Goal: Information Seeking & Learning: Learn about a topic

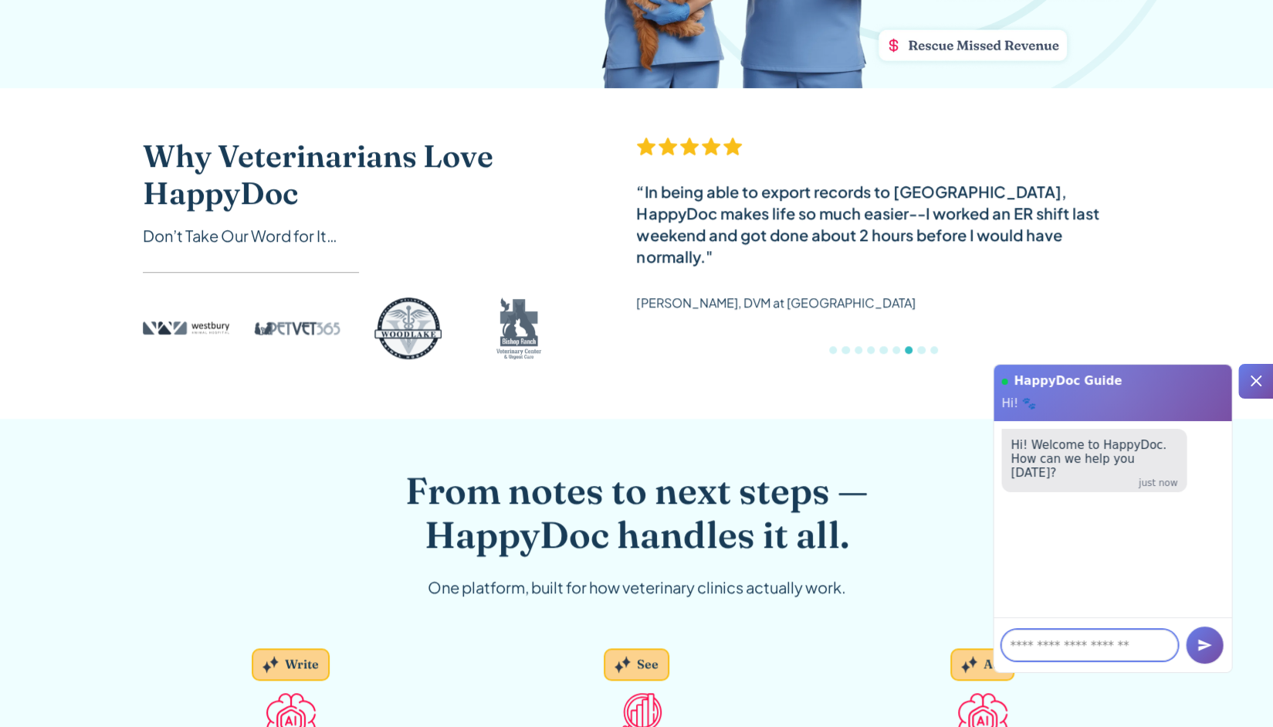
scroll to position [585, 0]
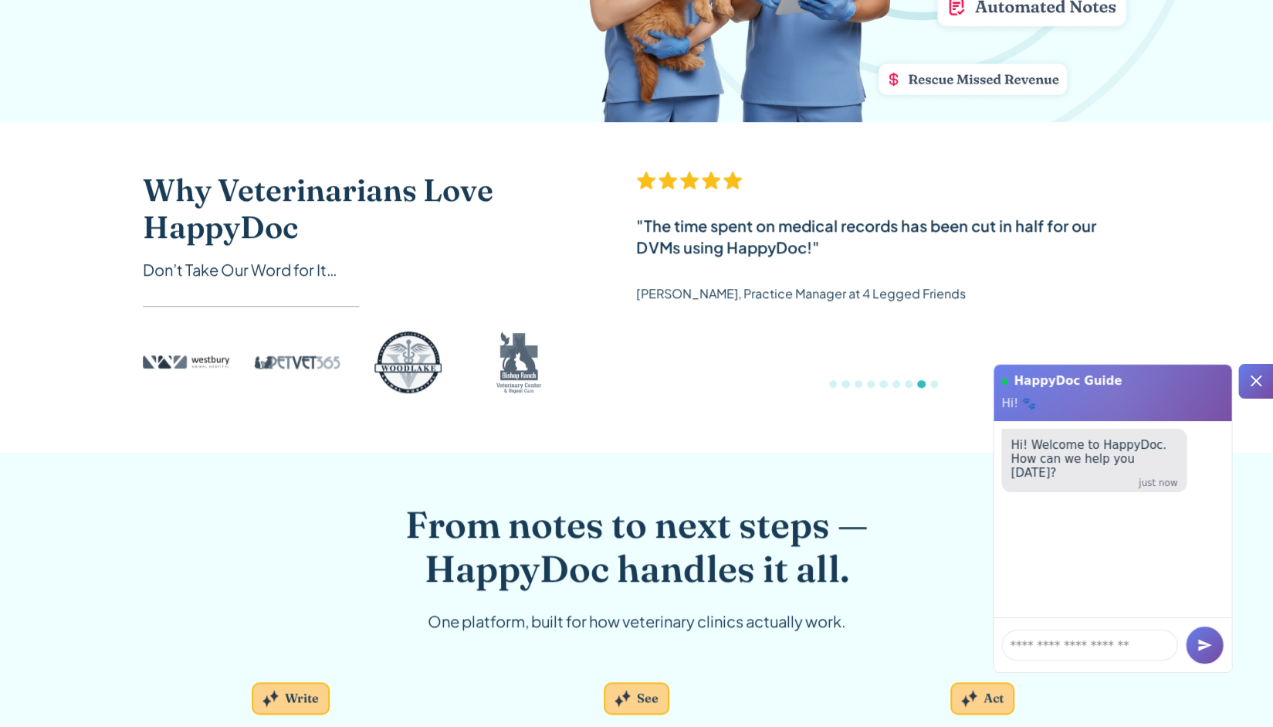
click at [902, 376] on div "carousel" at bounding box center [884, 387] width 494 height 31
click at [906, 385] on div "Show slide 7 of 9" at bounding box center [909, 384] width 8 height 8
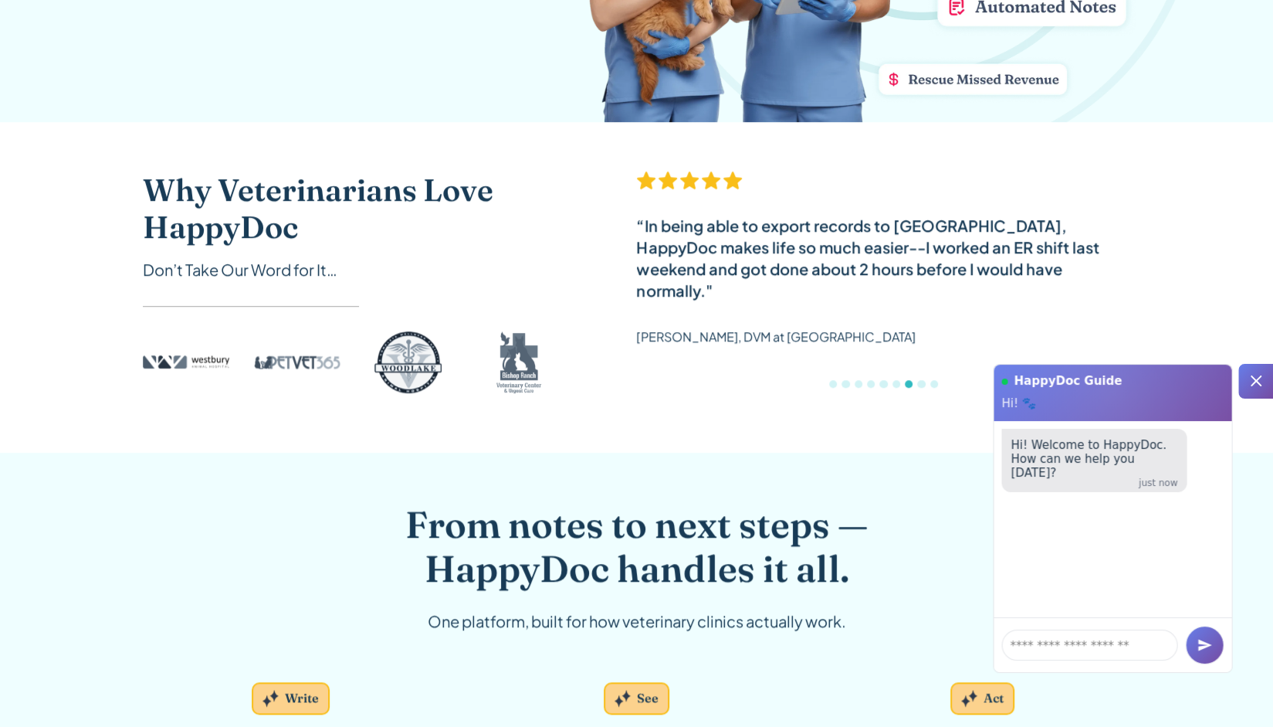
click at [885, 381] on div "Show slide 5 of 9" at bounding box center [883, 384] width 8 height 8
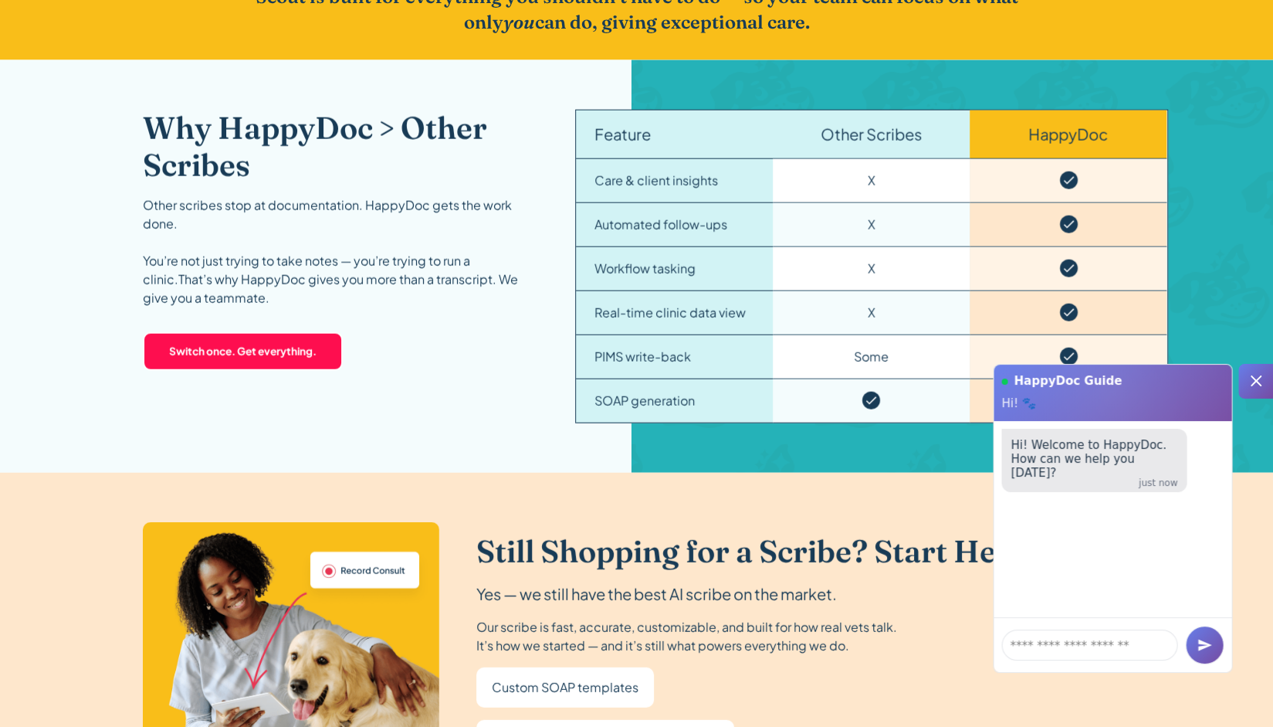
scroll to position [2375, 0]
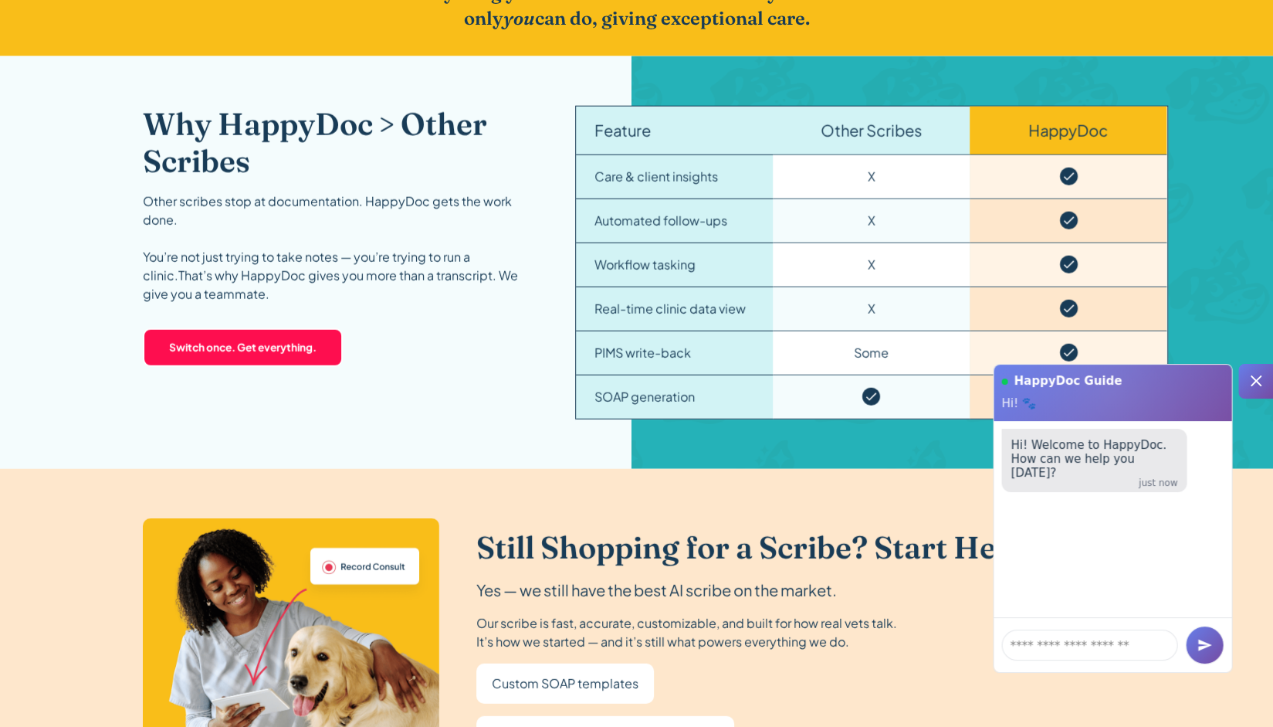
click at [255, 356] on link "‍ Switch once. Get everything." at bounding box center [243, 347] width 200 height 39
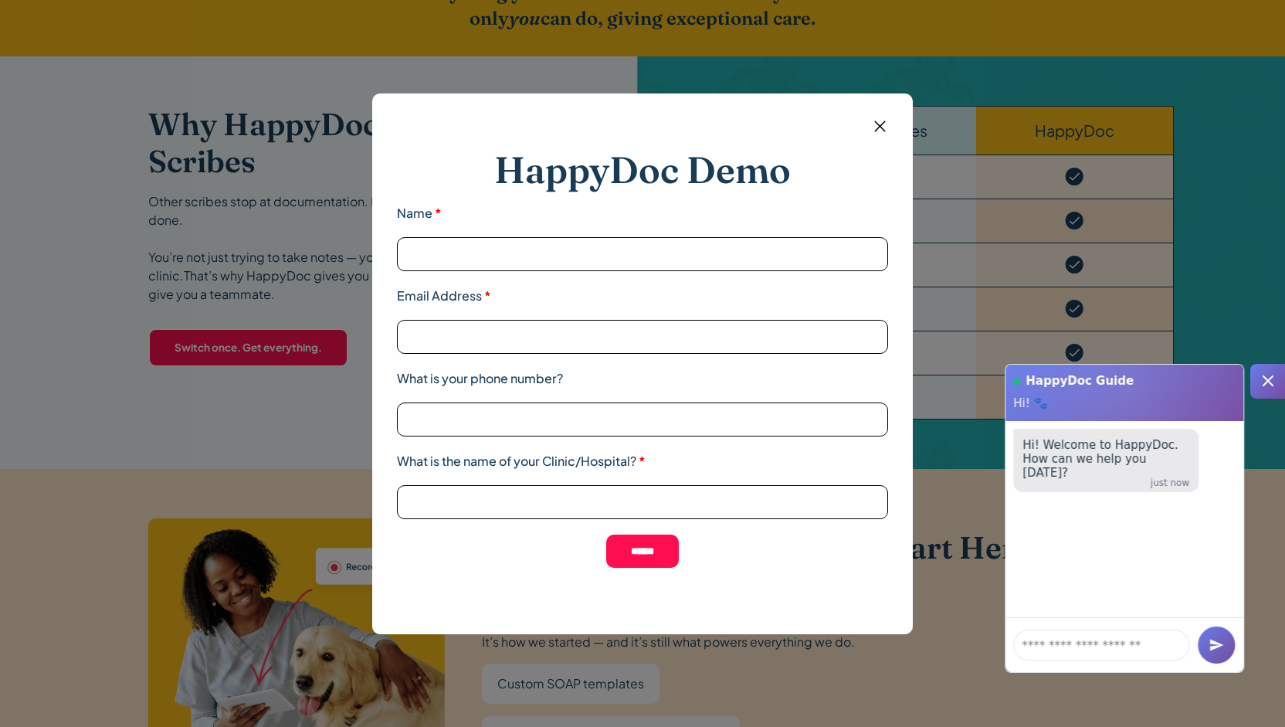
click at [888, 124] on img at bounding box center [879, 126] width 19 height 19
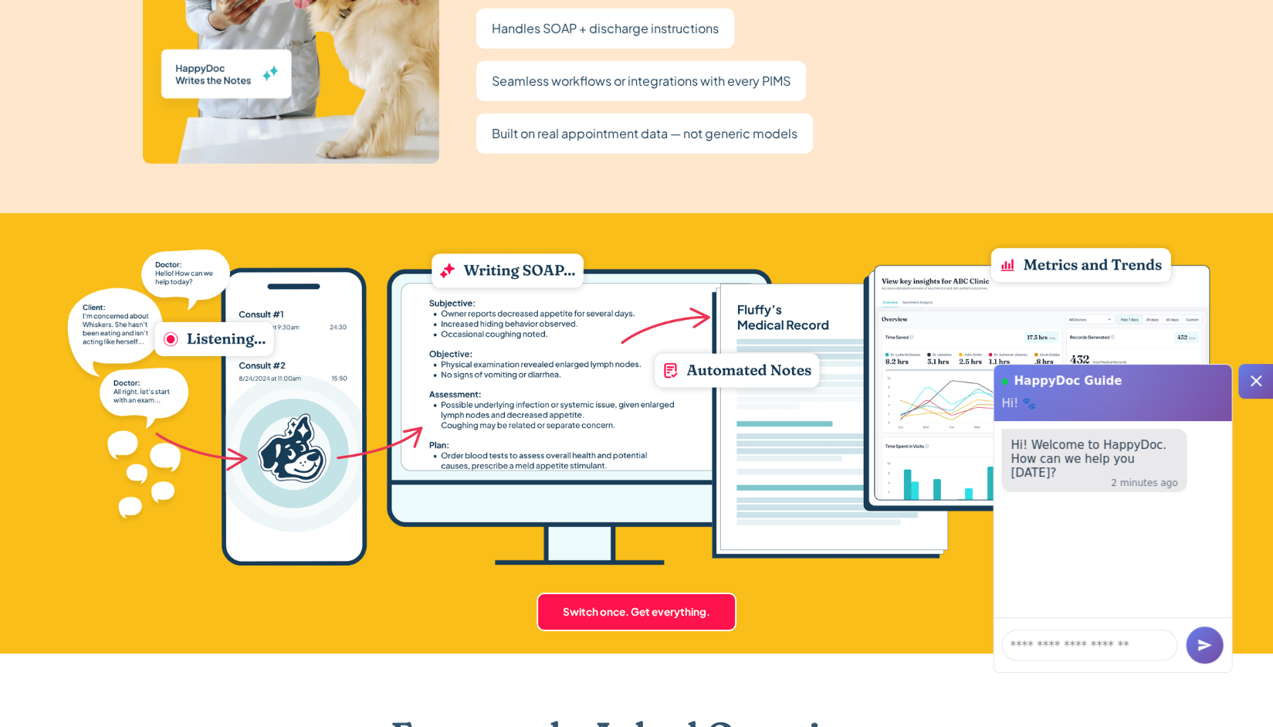
scroll to position [3203, 0]
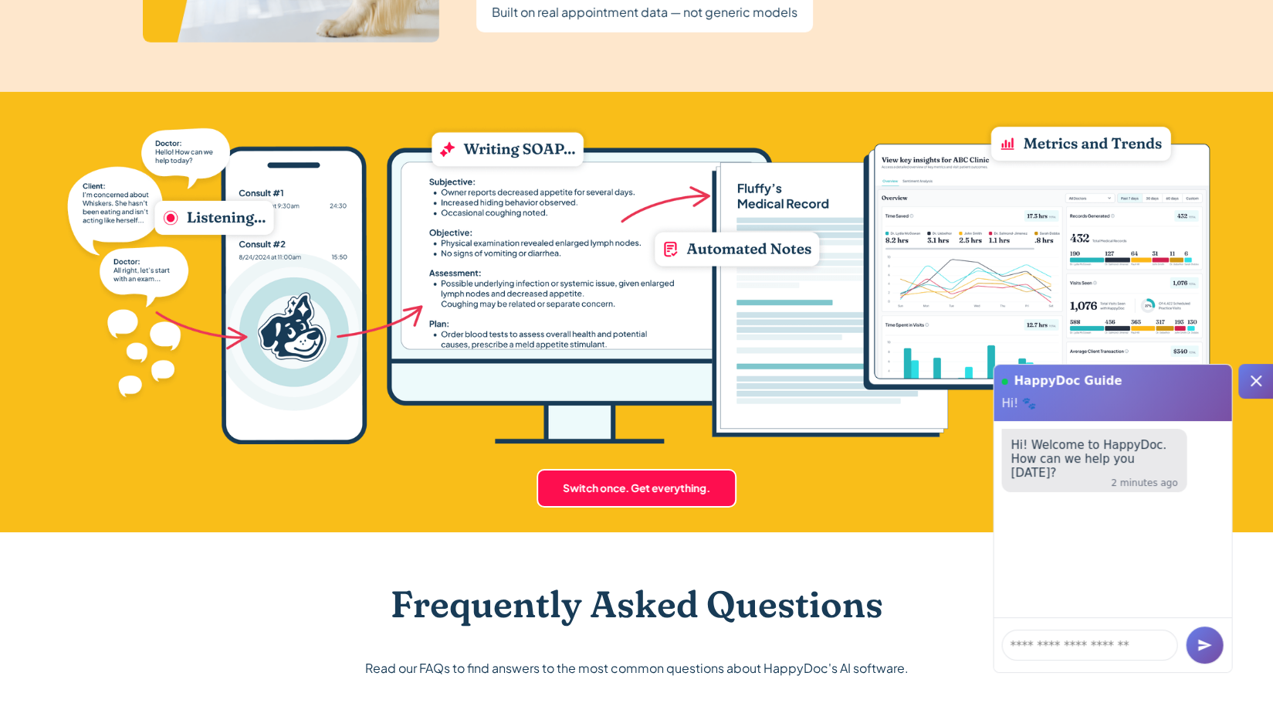
click at [1074, 416] on div "HappyDoc Guide Hi! 🐾" at bounding box center [1113, 392] width 238 height 56
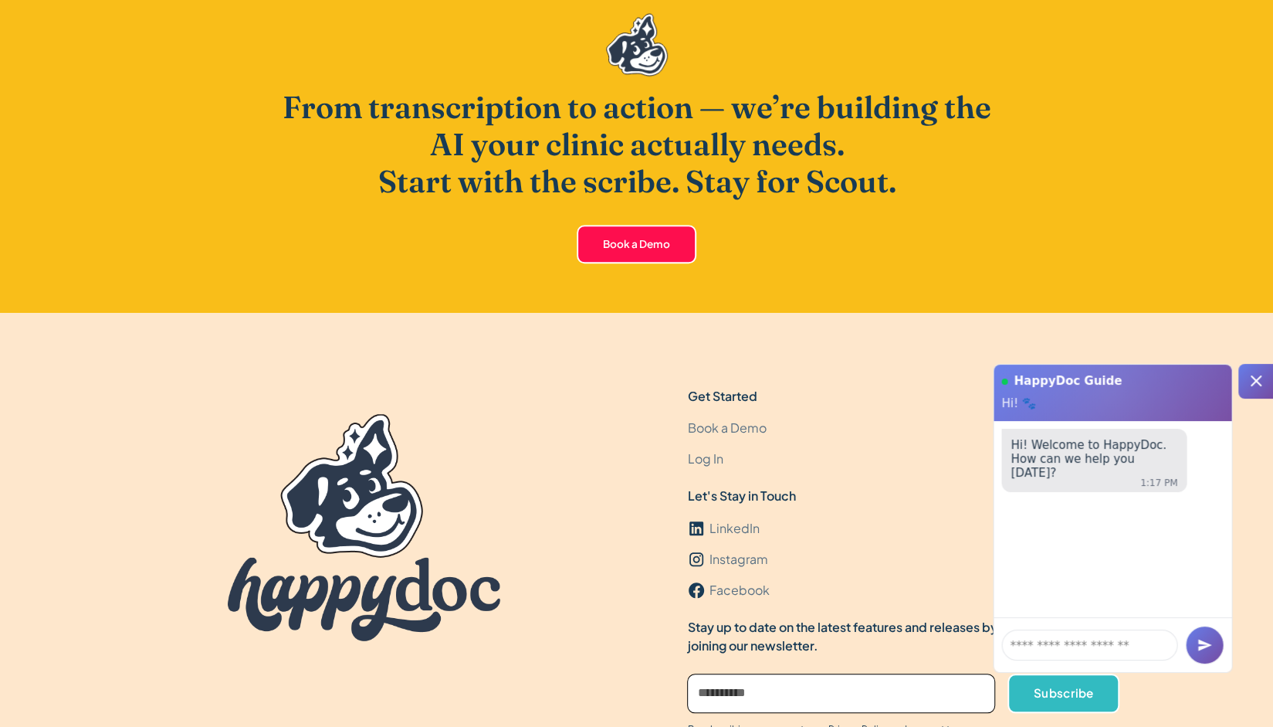
scroll to position [4605, 0]
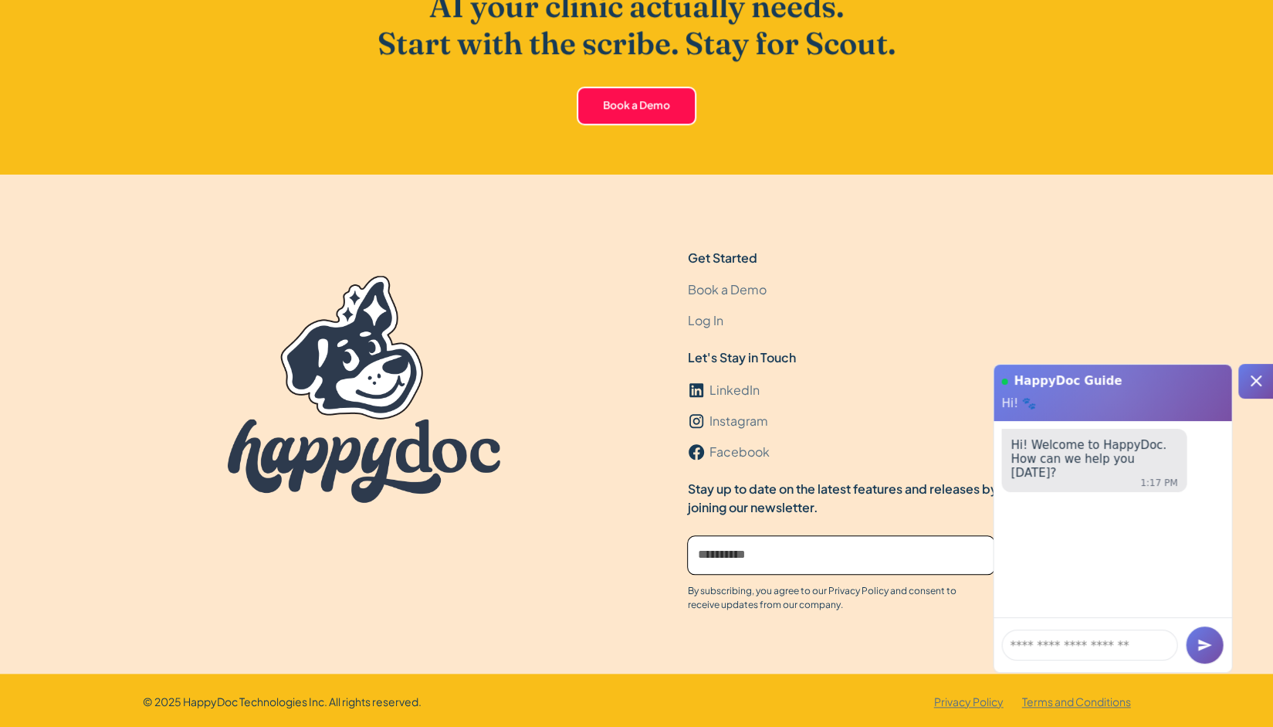
click at [1143, 384] on h1 "HappyDoc Guide" at bounding box center [1119, 381] width 210 height 15
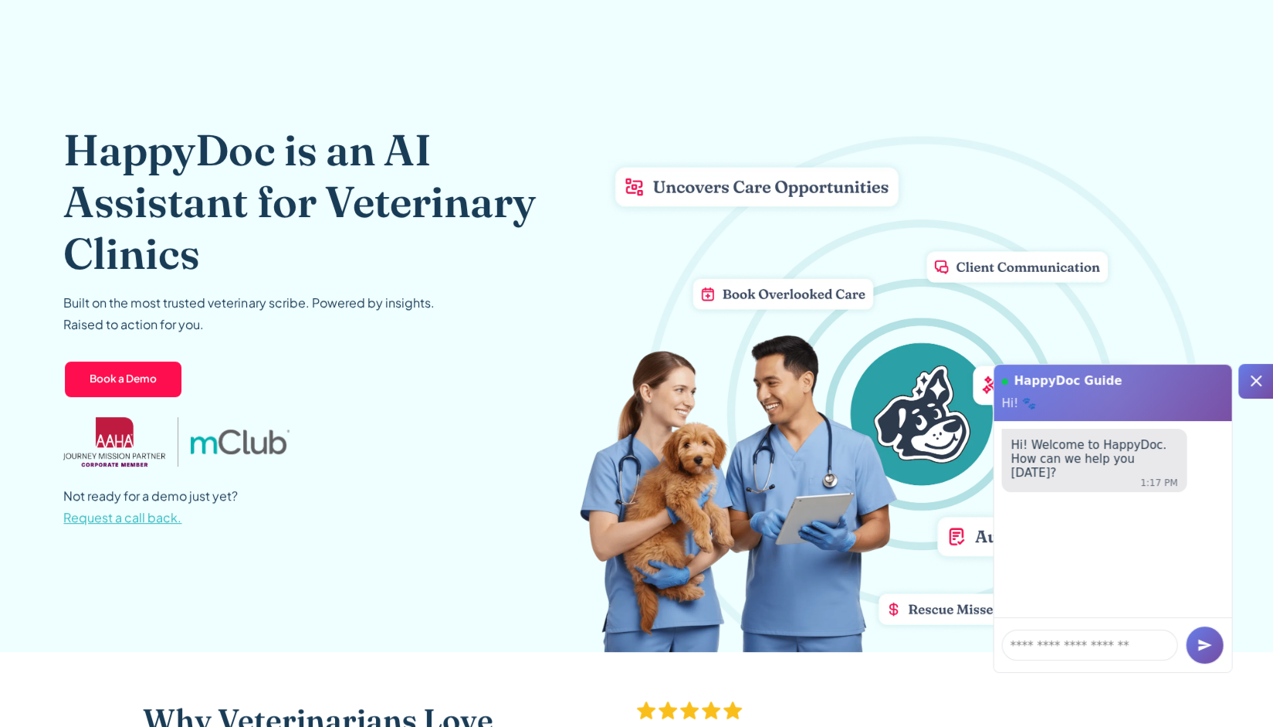
scroll to position [0, 0]
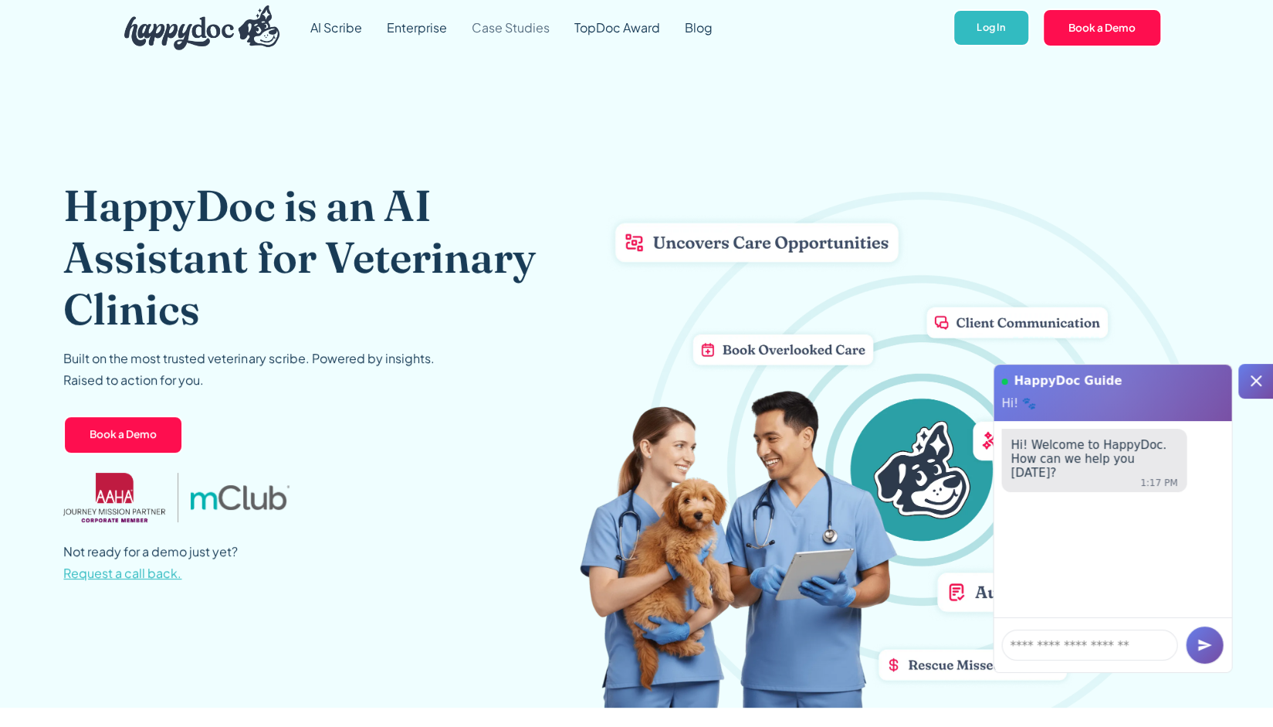
click at [507, 18] on link "Case Studies" at bounding box center [510, 28] width 103 height 56
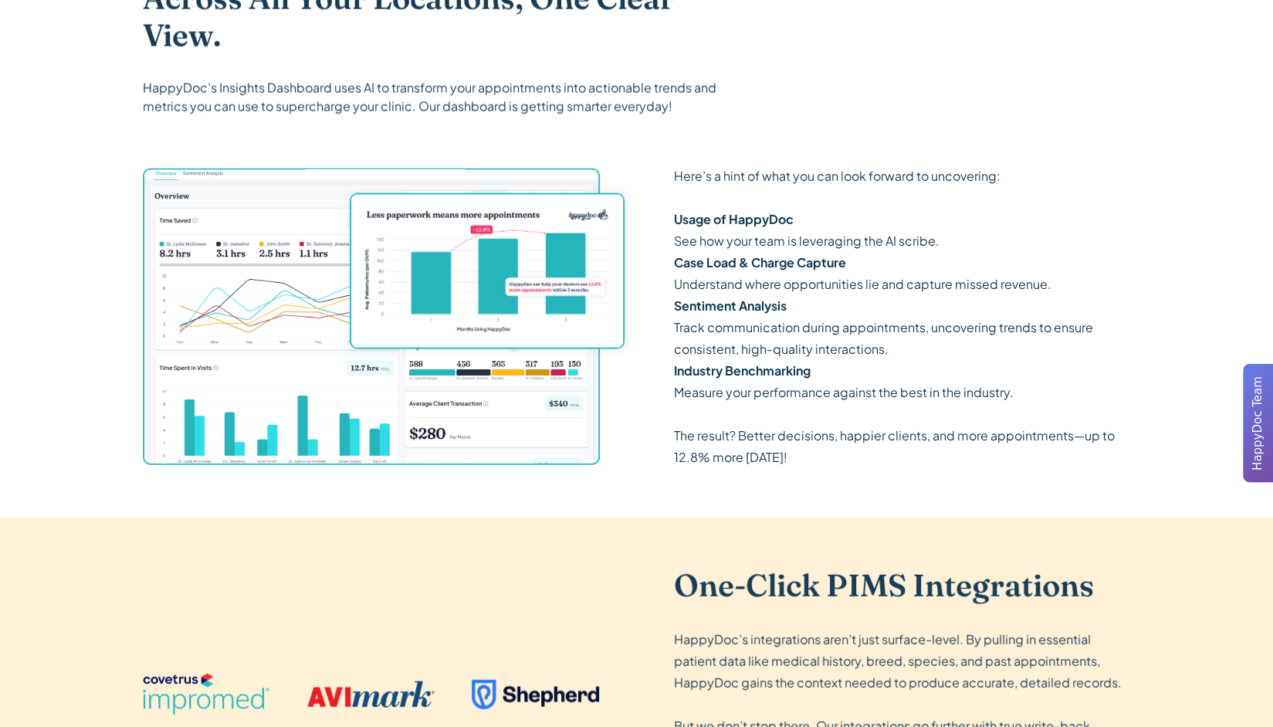
scroll to position [2238, 0]
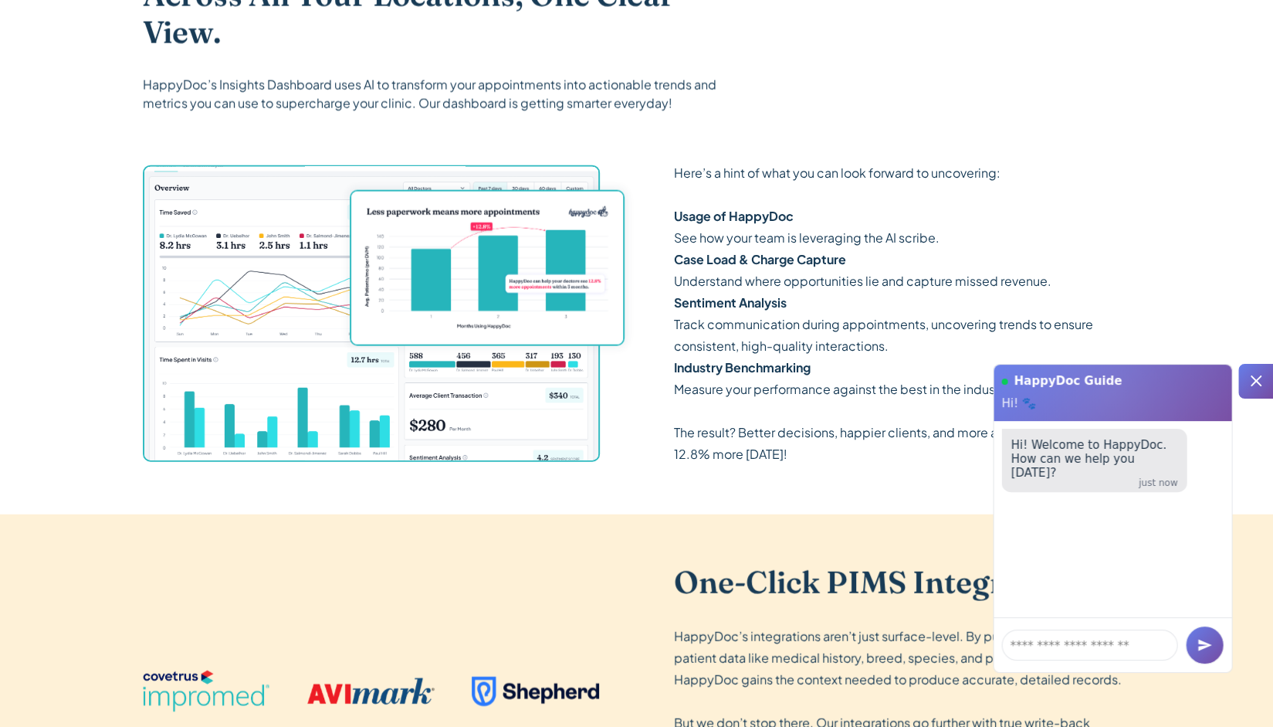
click at [1259, 378] on icon at bounding box center [1256, 380] width 11 height 11
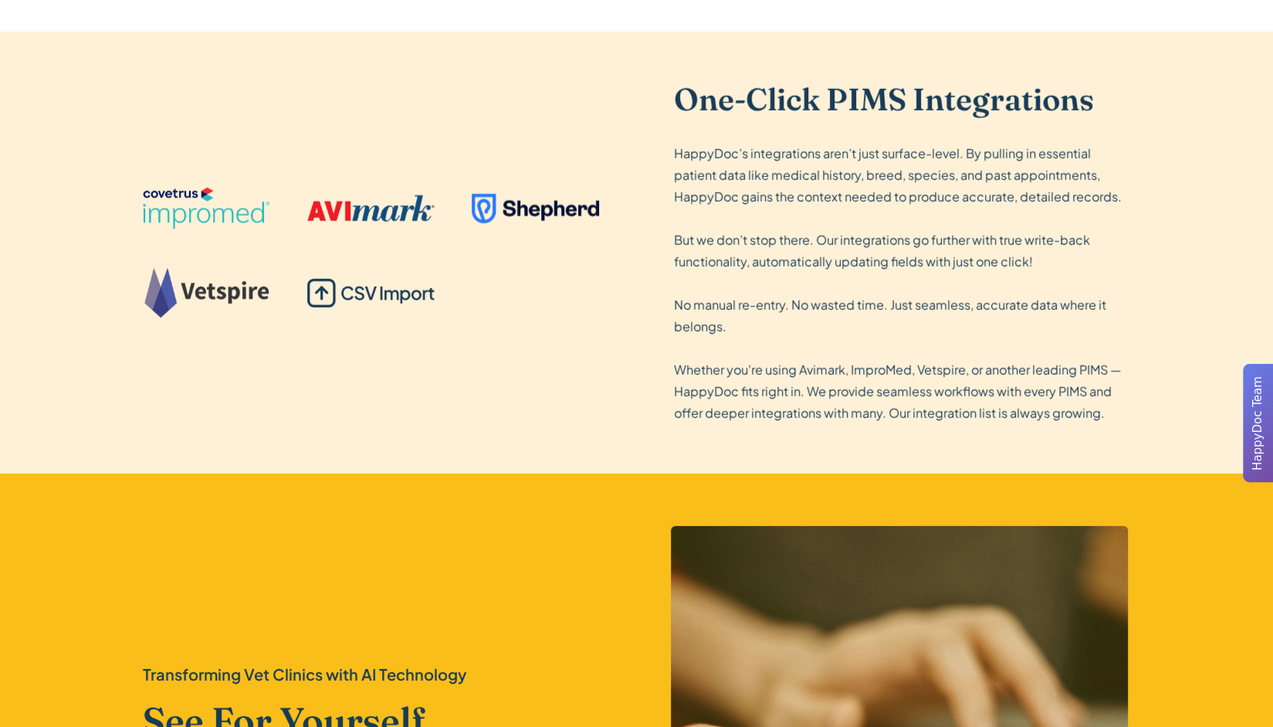
scroll to position [2705, 0]
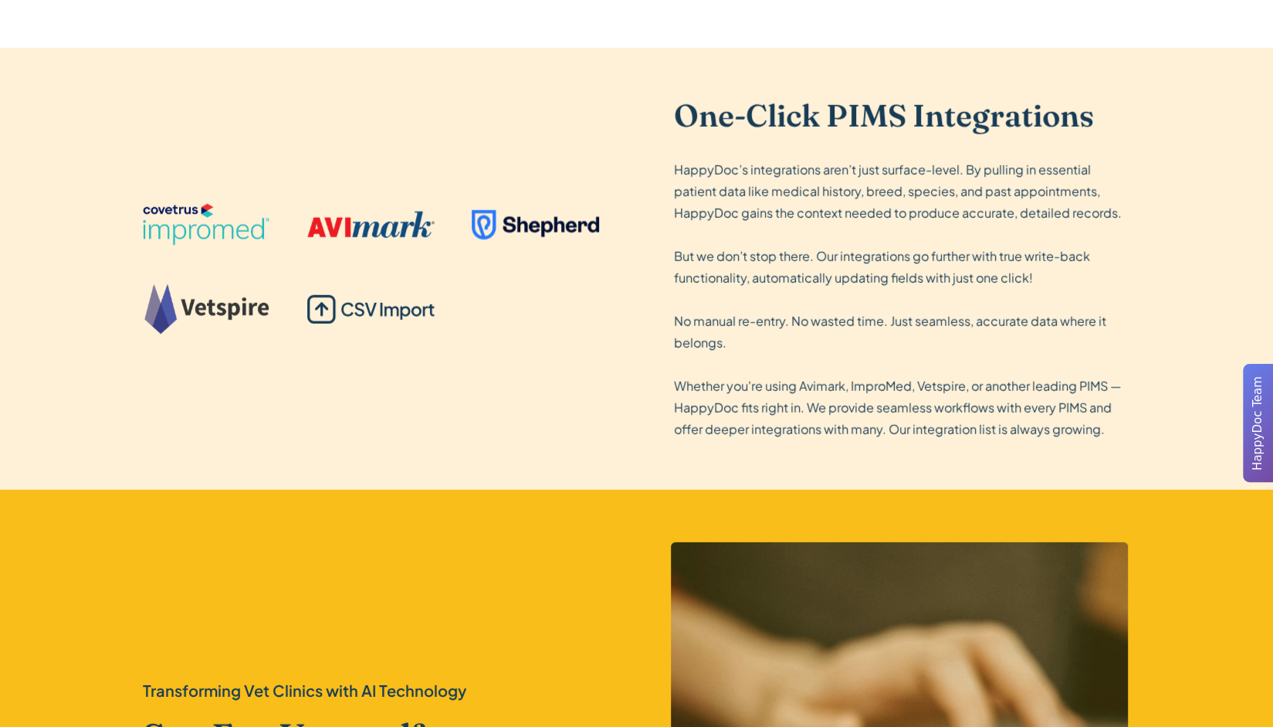
click at [807, 176] on p "HappyDoc’s integrations aren’t just surface-level. By pulling in essential pati…" at bounding box center [902, 299] width 457 height 281
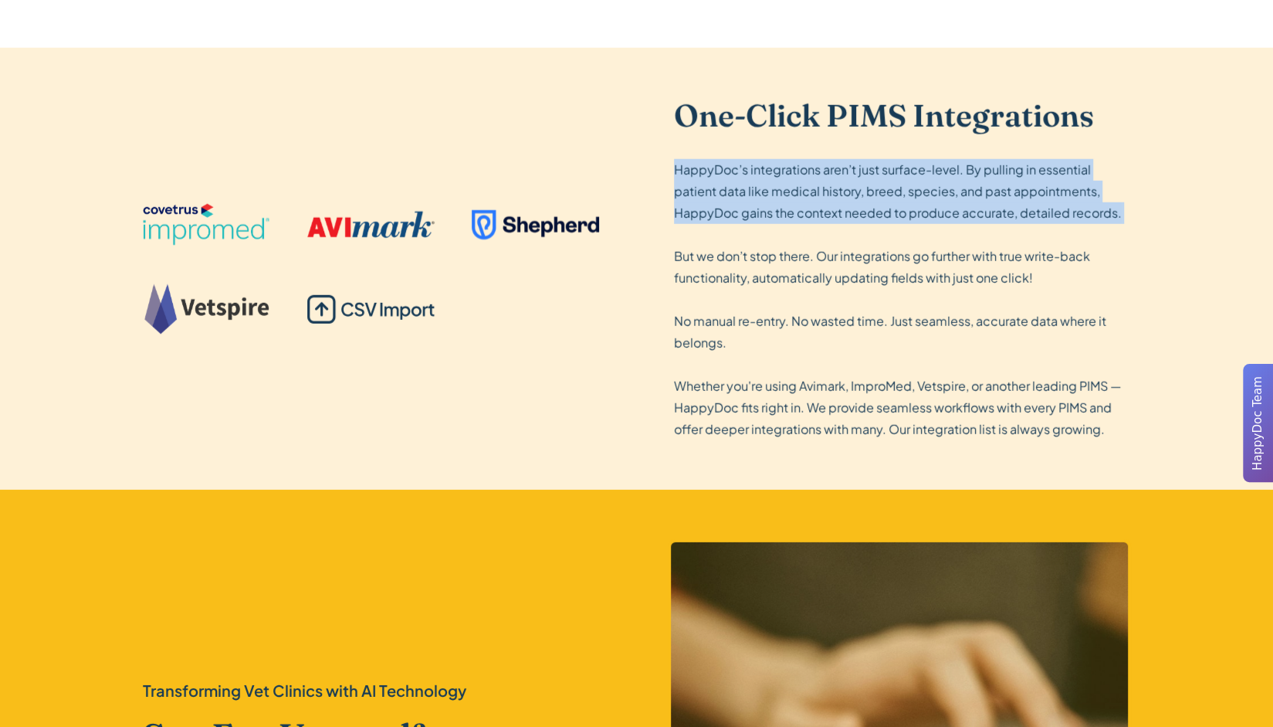
click at [807, 176] on p "HappyDoc’s integrations aren’t just surface-level. By pulling in essential pati…" at bounding box center [902, 299] width 457 height 281
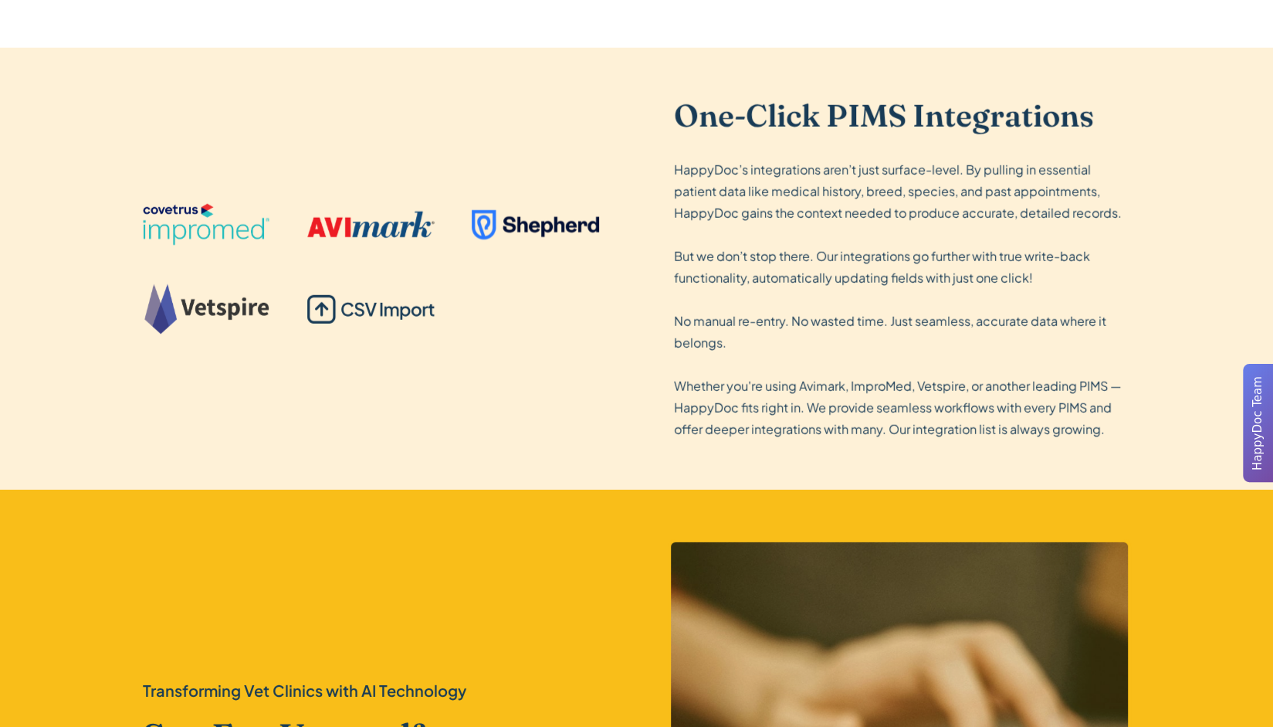
click at [905, 283] on p "HappyDoc’s integrations aren’t just surface-level. By pulling in essential pati…" at bounding box center [902, 299] width 457 height 281
click at [783, 215] on p "HappyDoc’s integrations aren’t just surface-level. By pulling in essential pati…" at bounding box center [902, 299] width 457 height 281
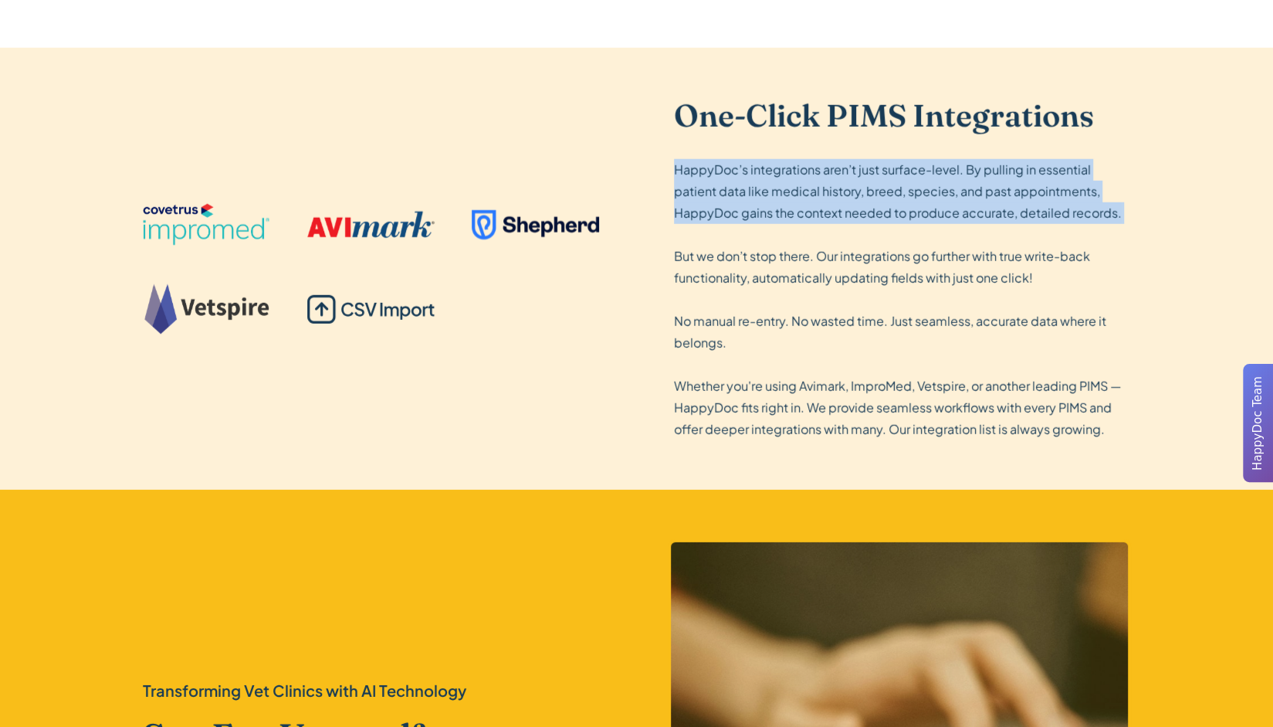
click at [783, 215] on p "HappyDoc’s integrations aren’t just surface-level. By pulling in essential pati…" at bounding box center [902, 299] width 457 height 281
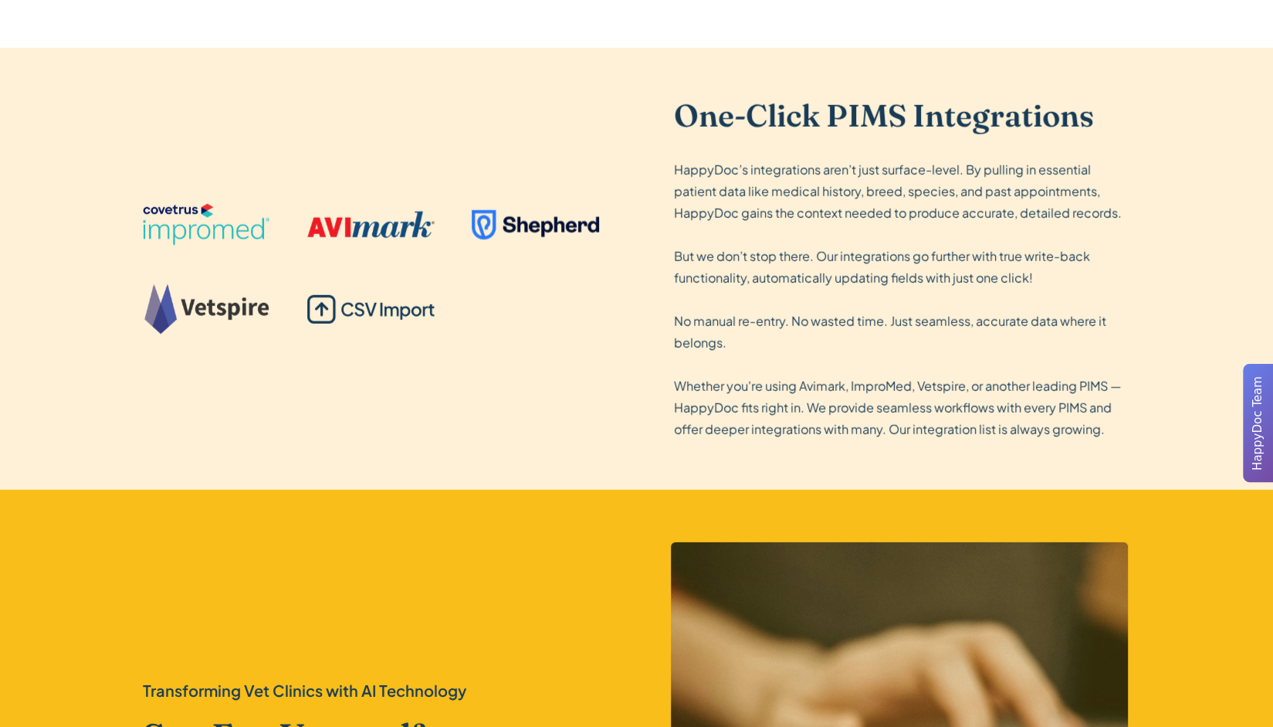
click at [792, 298] on p "HappyDoc’s integrations aren’t just surface-level. By pulling in essential pati…" at bounding box center [902, 299] width 457 height 281
click at [840, 251] on p "HappyDoc’s integrations aren’t just surface-level. By pulling in essential pati…" at bounding box center [902, 299] width 457 height 281
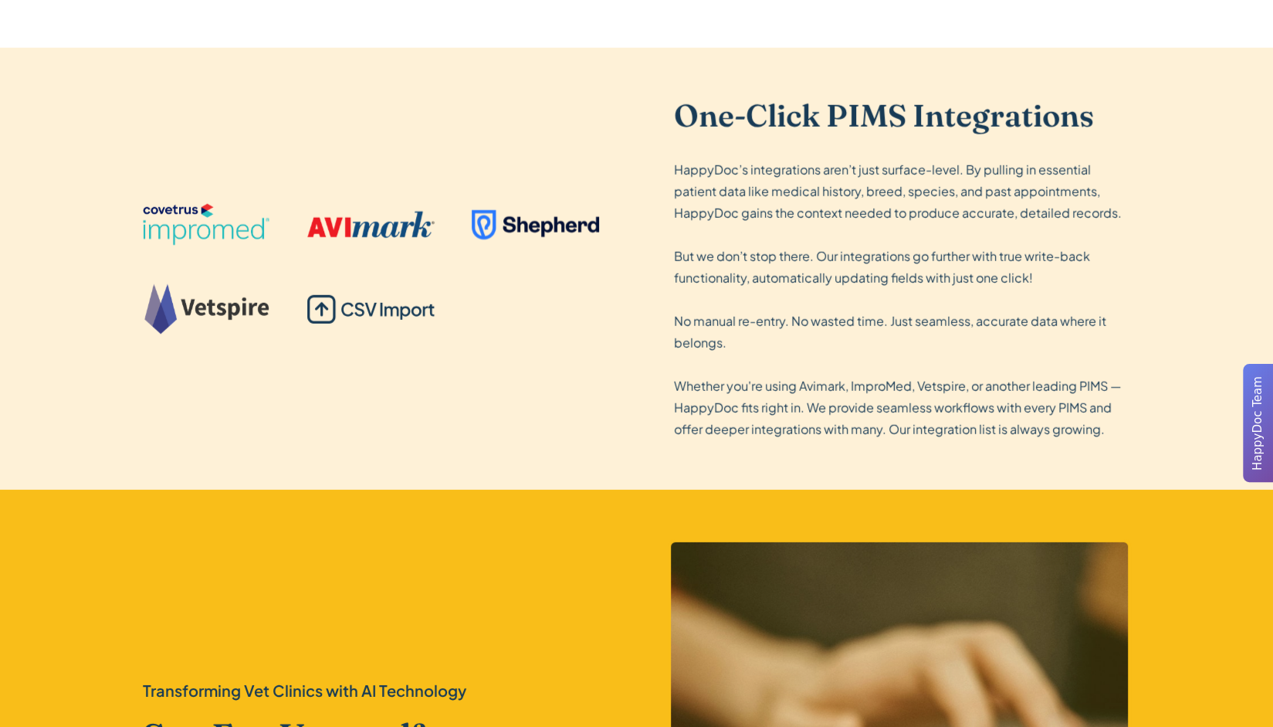
click at [812, 314] on p "HappyDoc’s integrations aren’t just surface-level. By pulling in essential pati…" at bounding box center [902, 299] width 457 height 281
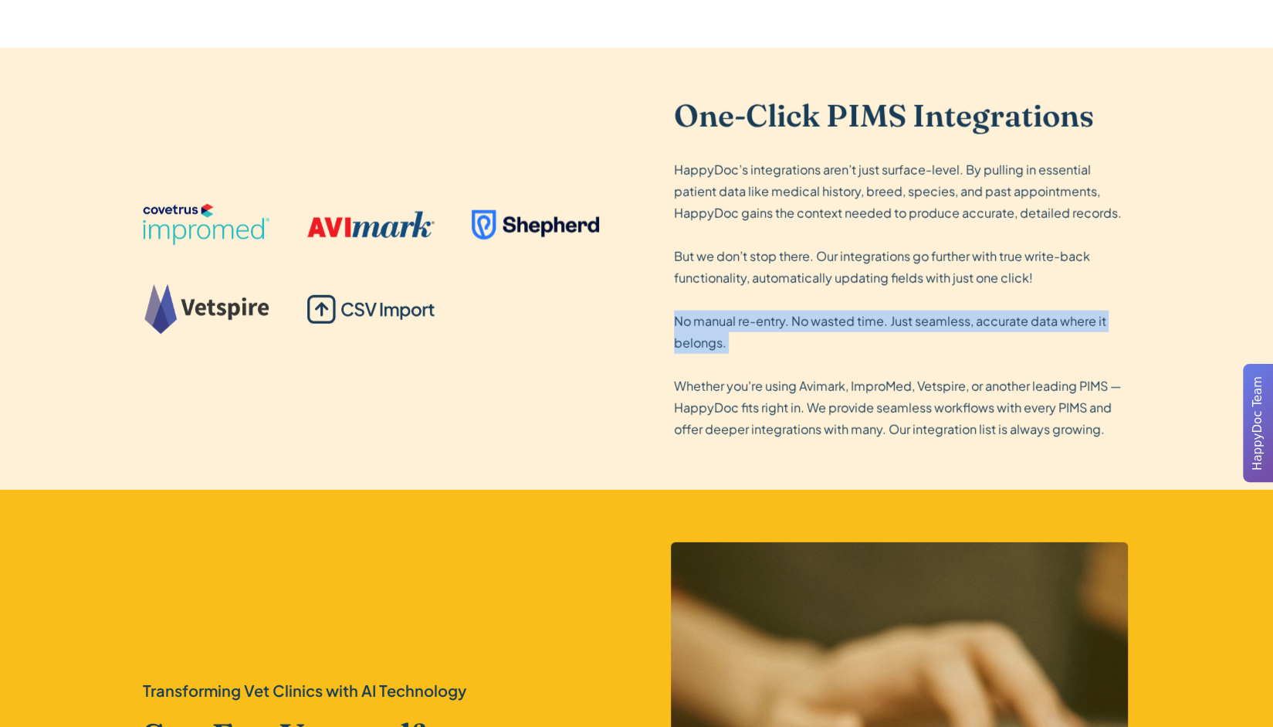
click at [812, 314] on p "HappyDoc’s integrations aren’t just surface-level. By pulling in essential pati…" at bounding box center [902, 299] width 457 height 281
click at [883, 357] on p "HappyDoc’s integrations aren’t just surface-level. By pulling in essential pati…" at bounding box center [902, 299] width 457 height 281
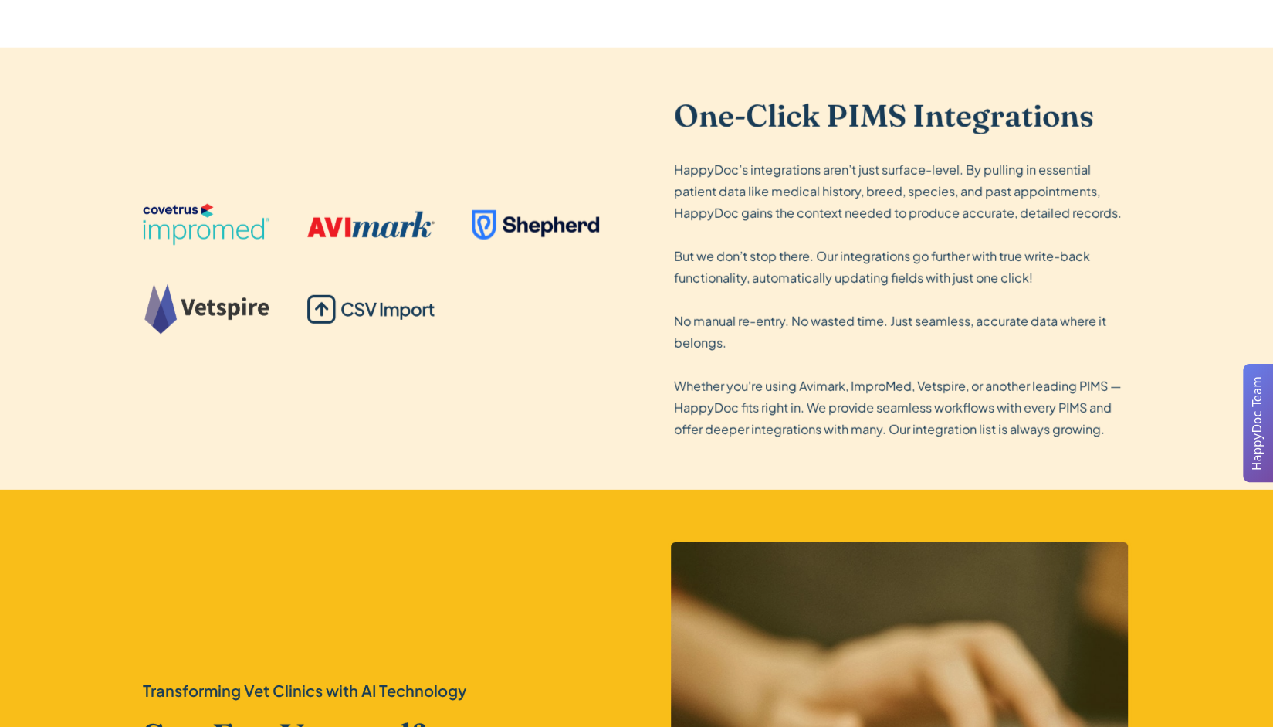
click at [863, 330] on p "HappyDoc’s integrations aren’t just surface-level. By pulling in essential pati…" at bounding box center [902, 299] width 457 height 281
click at [857, 327] on p "HappyDoc’s integrations aren’t just surface-level. By pulling in essential pati…" at bounding box center [902, 299] width 457 height 281
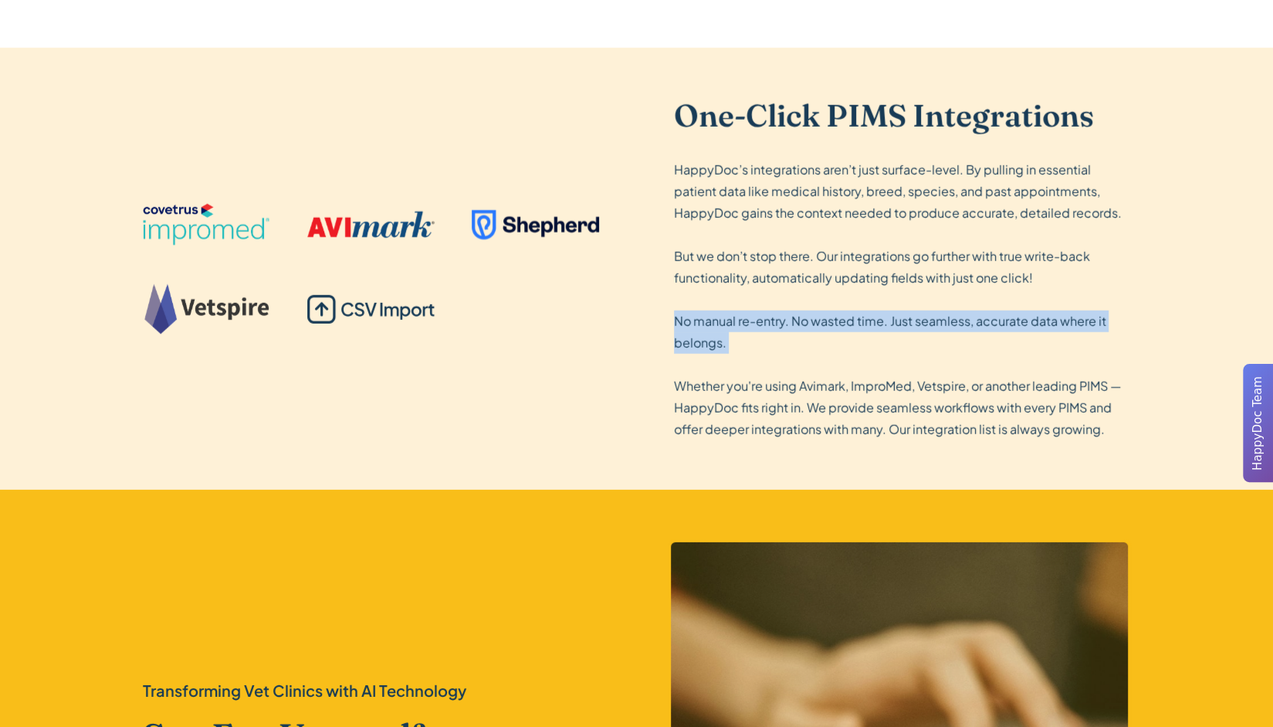
click at [857, 327] on p "HappyDoc’s integrations aren’t just surface-level. By pulling in essential pati…" at bounding box center [902, 299] width 457 height 281
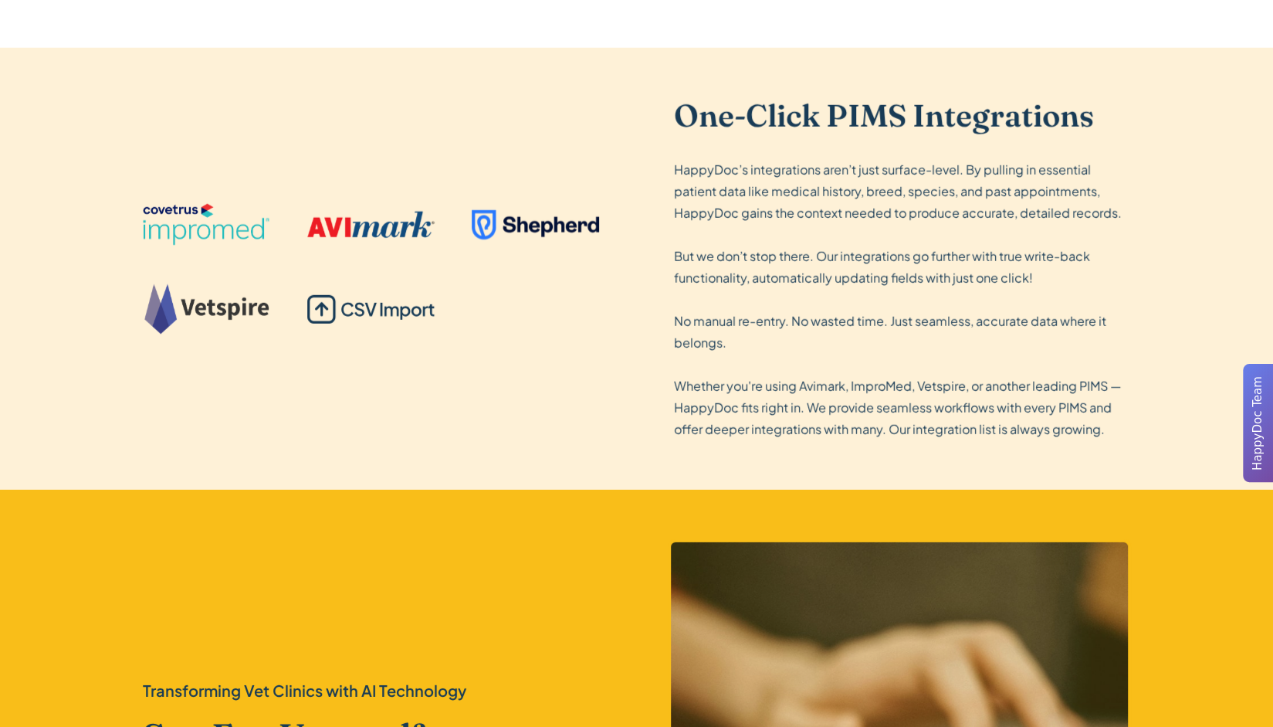
click at [854, 399] on p "HappyDoc’s integrations aren’t just surface-level. By pulling in essential pati…" at bounding box center [902, 299] width 457 height 281
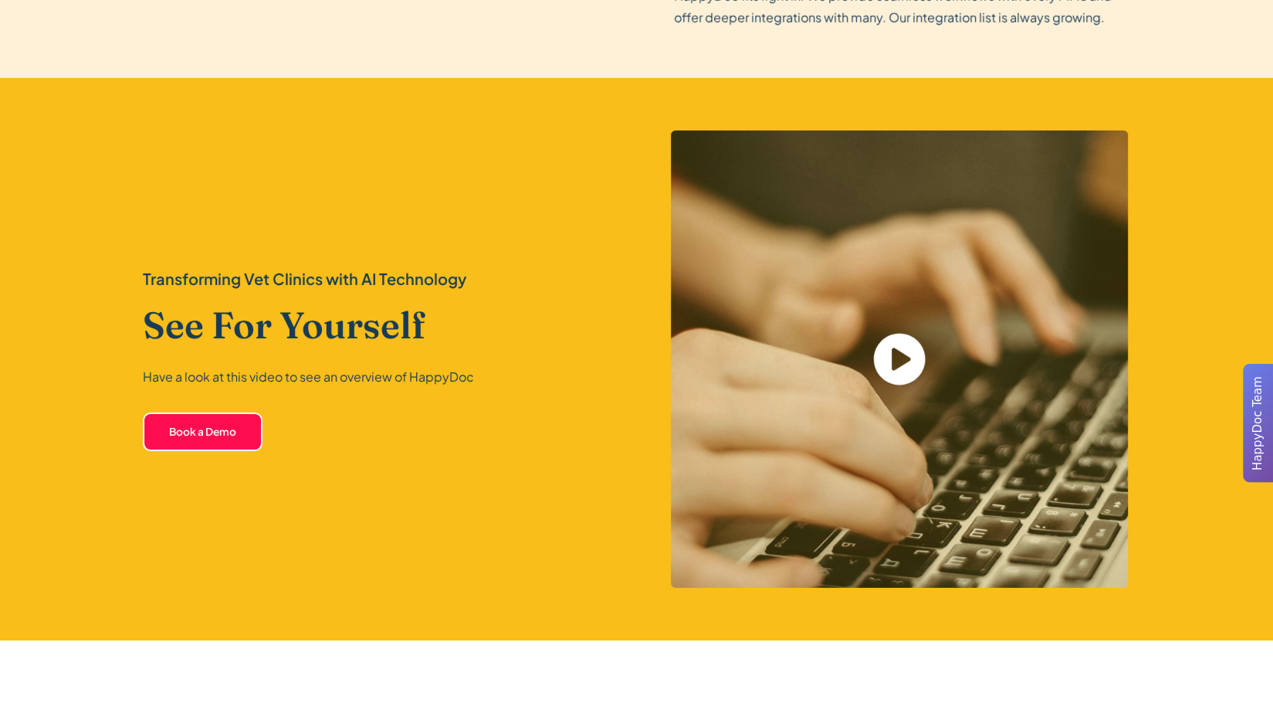
scroll to position [3129, 0]
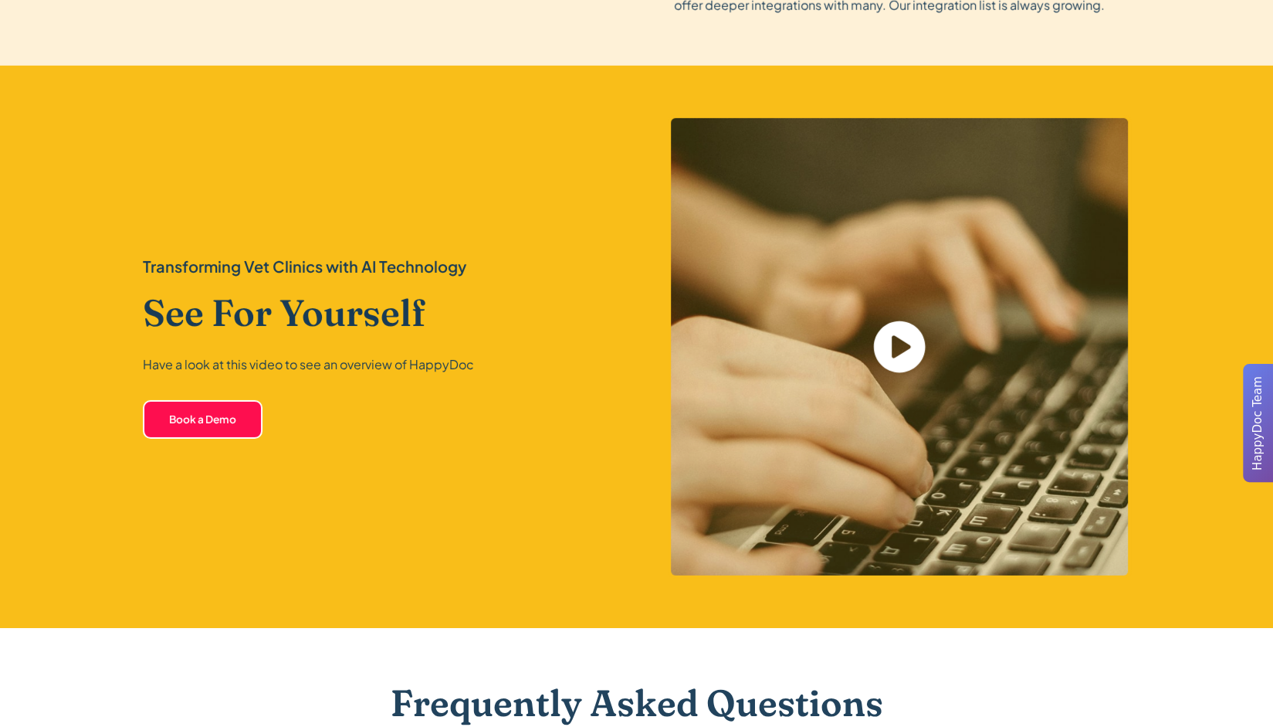
click at [916, 336] on icon "open lightbox" at bounding box center [899, 347] width 52 height 52
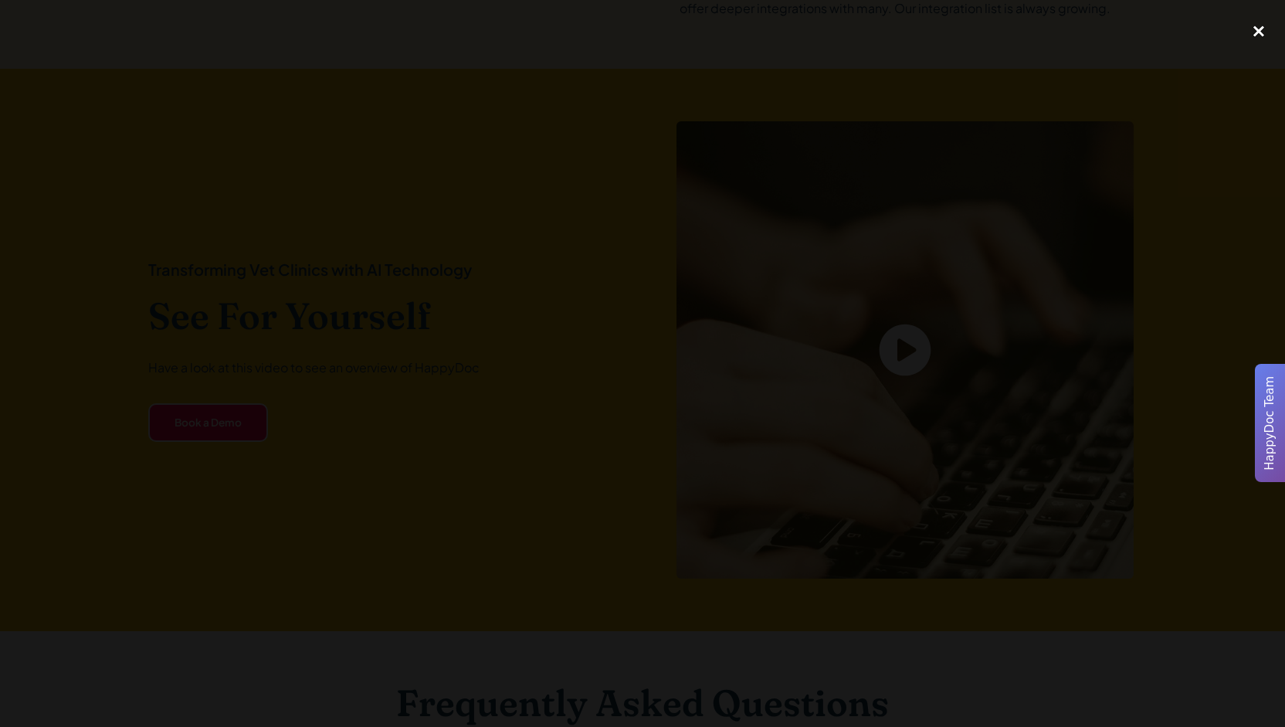
click at [1261, 32] on div "close lightbox" at bounding box center [1258, 32] width 53 height 34
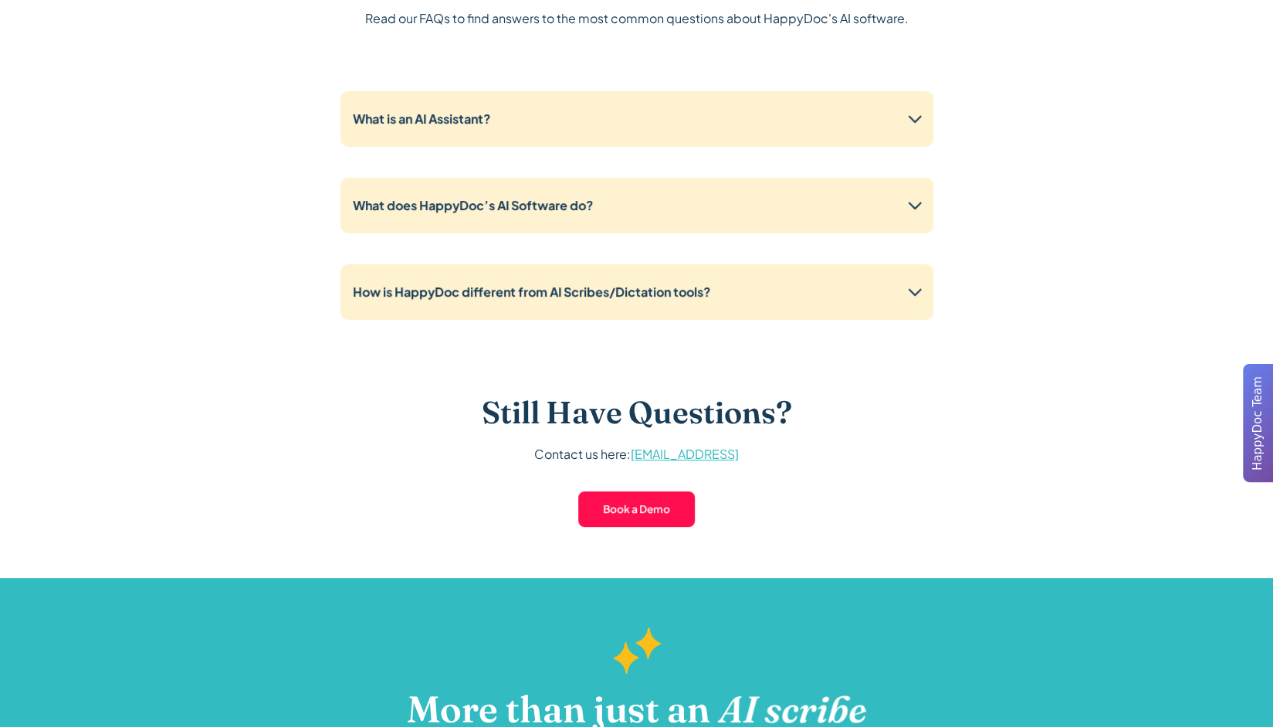
scroll to position [3874, 0]
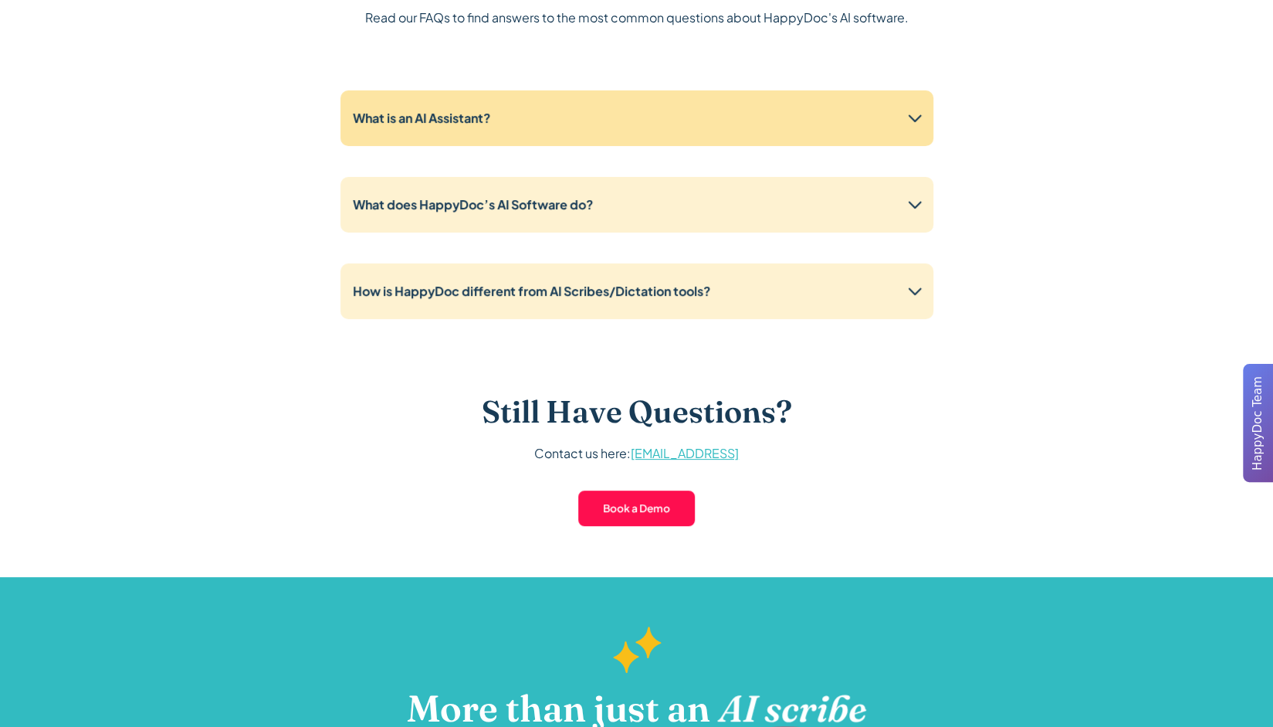
click at [791, 118] on div "What is an AI Assistant?" at bounding box center [637, 118] width 593 height 56
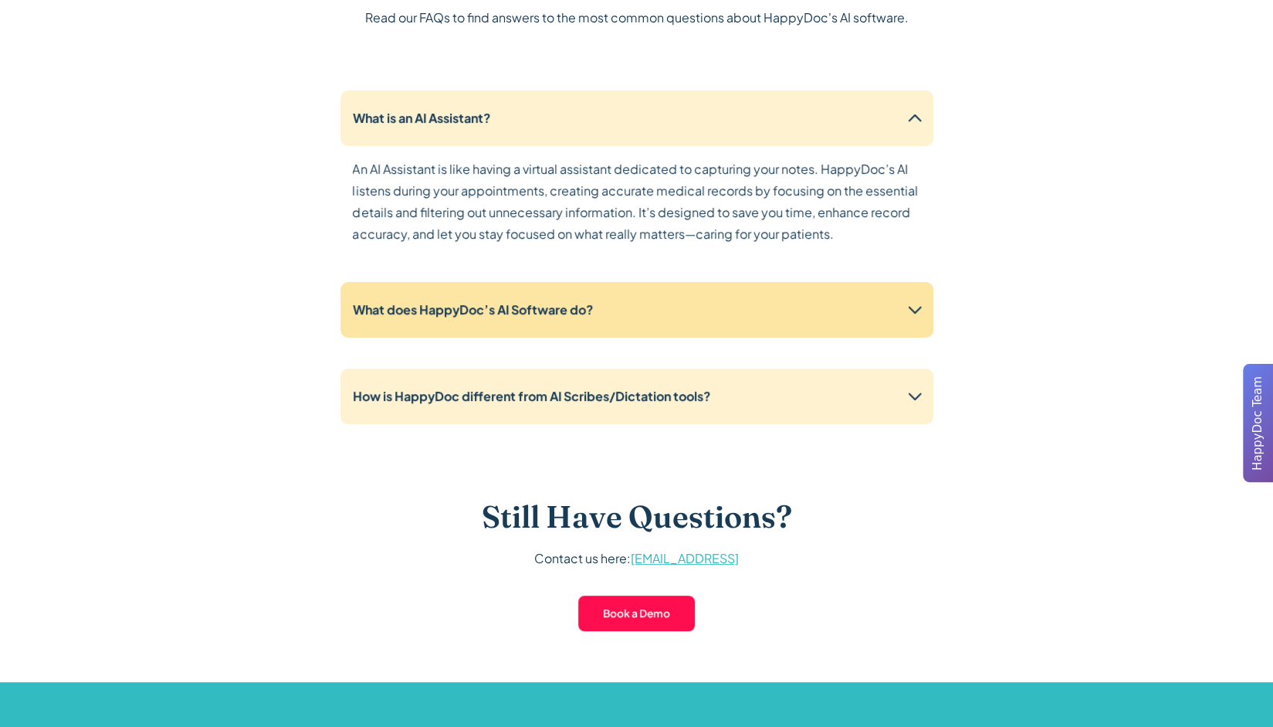
click at [911, 293] on div "What does HappyDoc’s AI Software do?" at bounding box center [637, 310] width 593 height 56
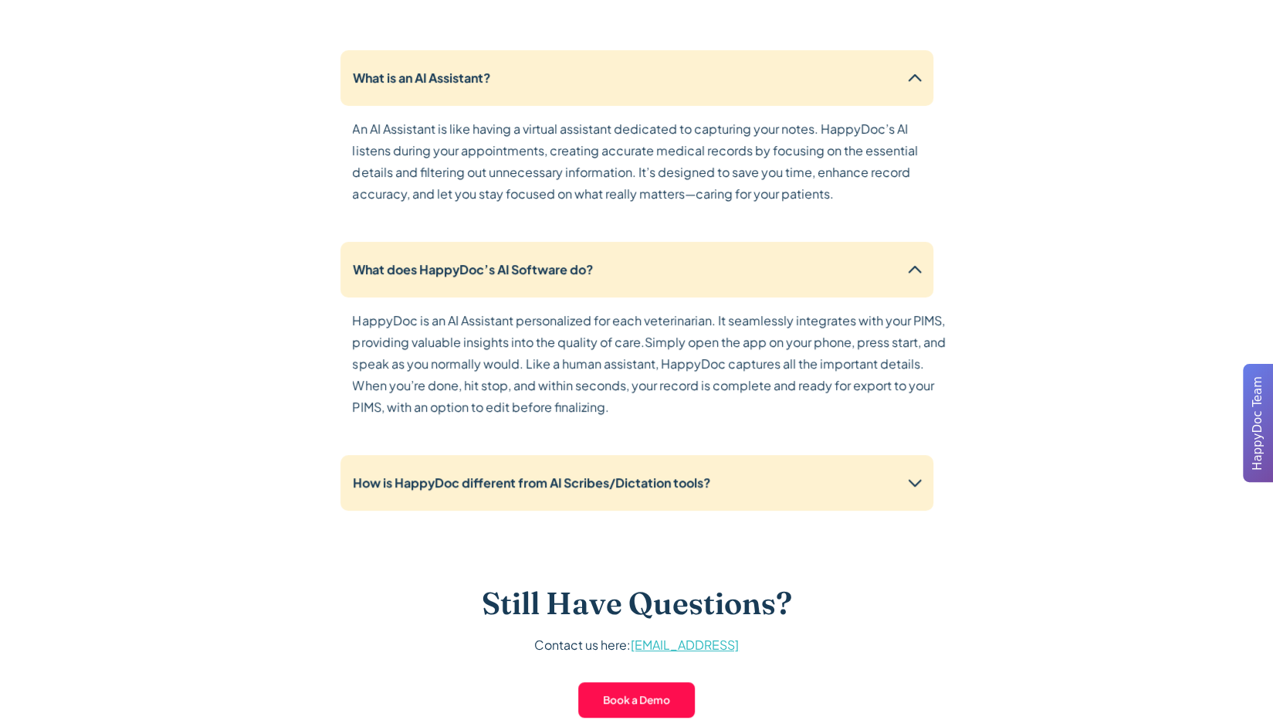
scroll to position [3920, 0]
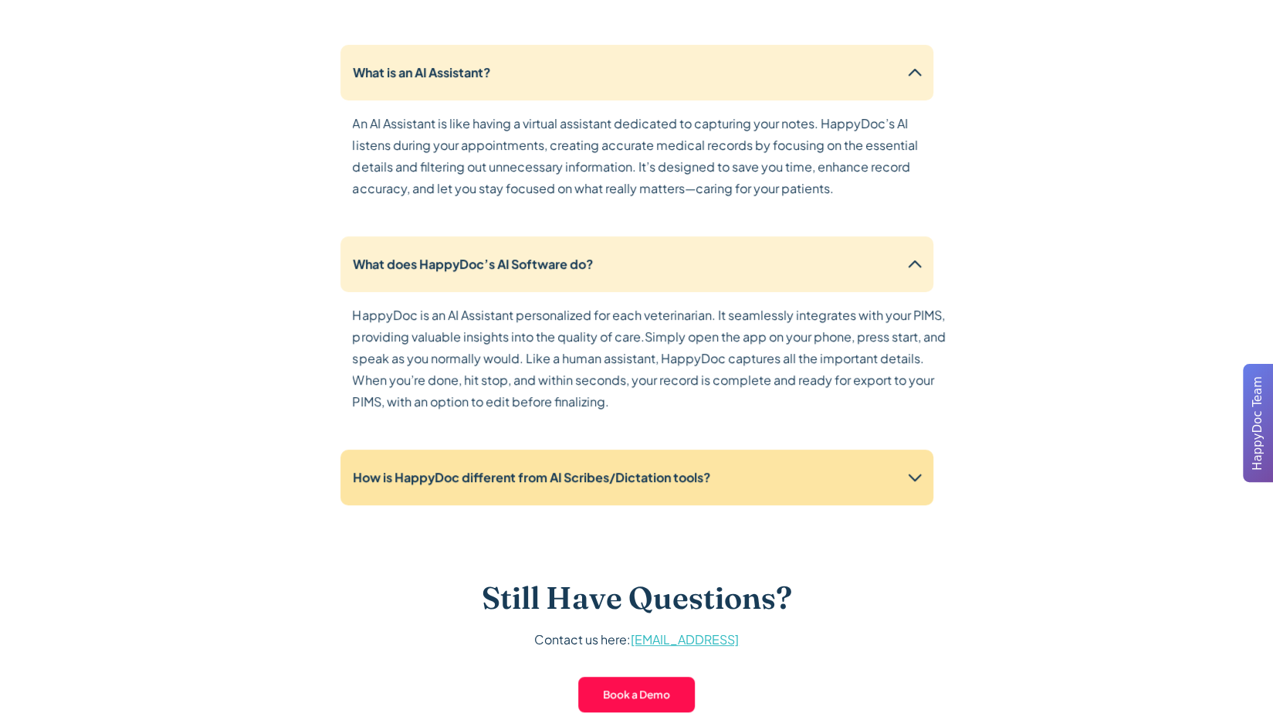
click at [823, 461] on div "How is HappyDoc different from AI Scribes/Dictation tools?" at bounding box center [637, 477] width 593 height 56
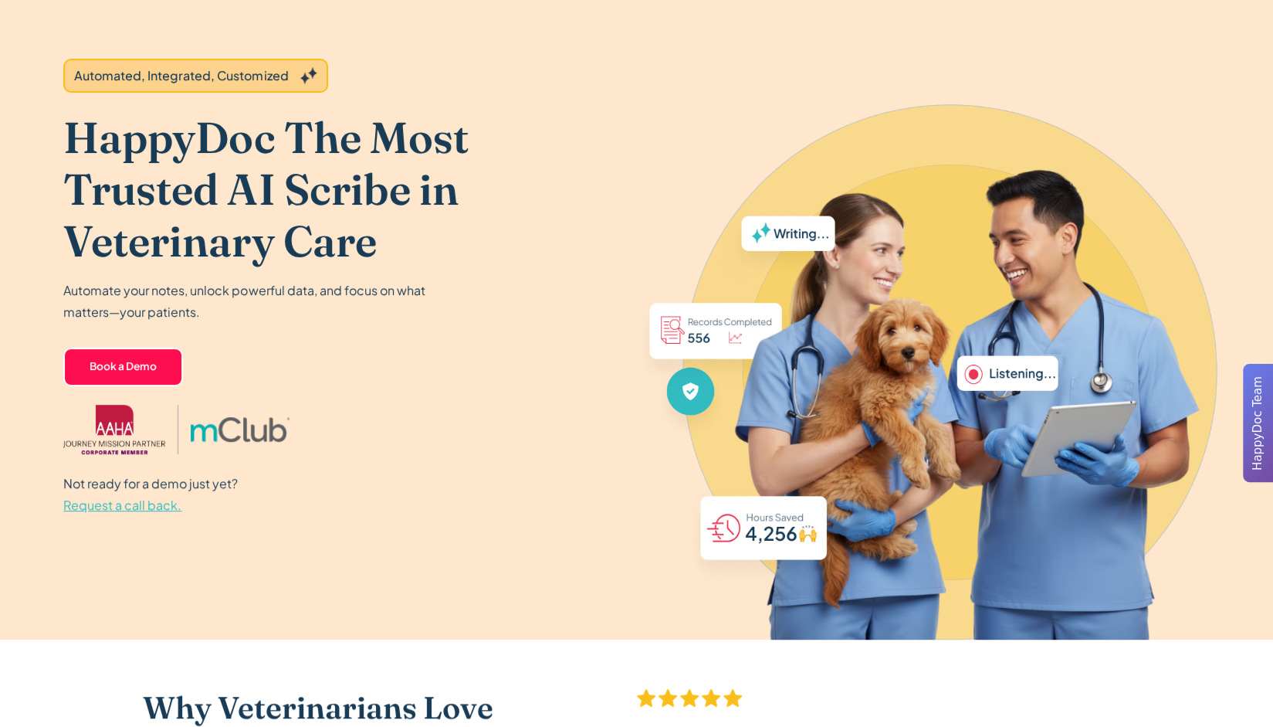
scroll to position [0, 0]
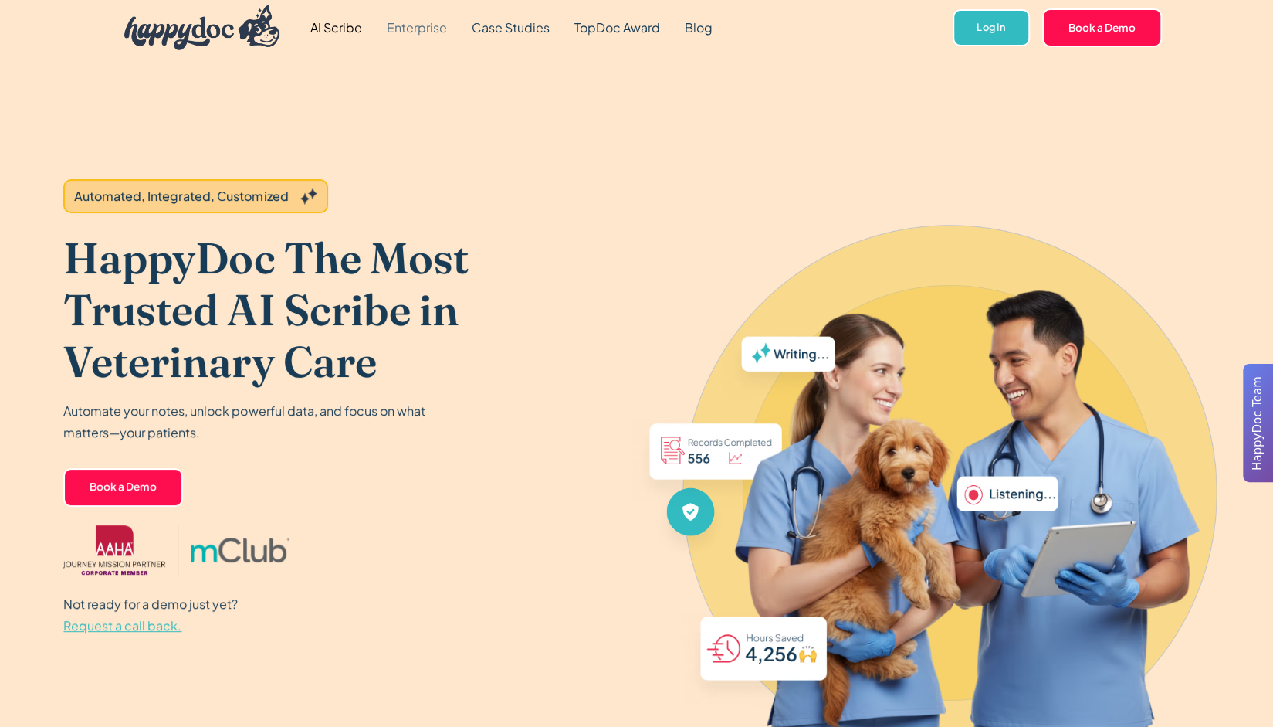
click at [419, 33] on link "Enterprise" at bounding box center [416, 28] width 85 height 56
